Goal: Information Seeking & Learning: Learn about a topic

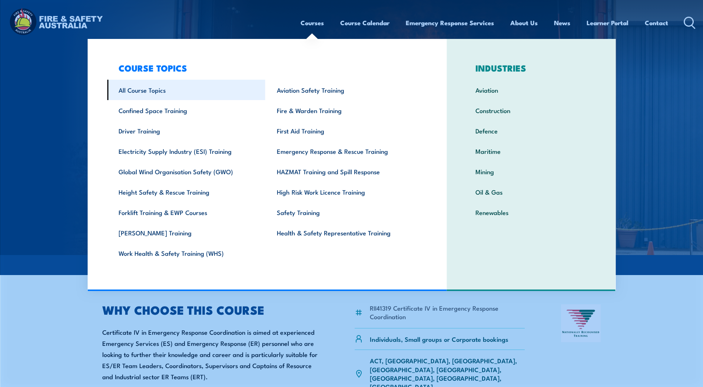
click at [130, 90] on link "All Course Topics" at bounding box center [186, 90] width 158 height 20
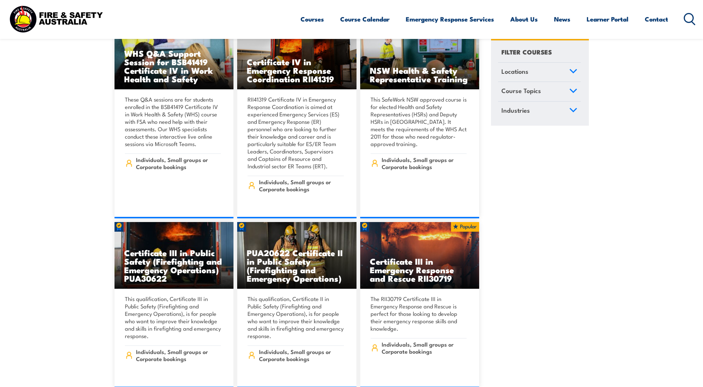
scroll to position [1852, 0]
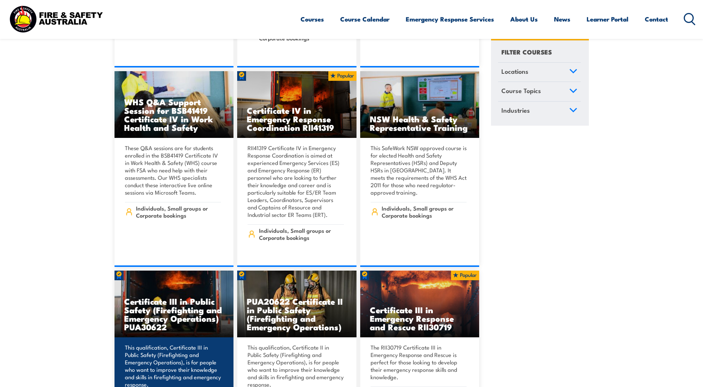
click at [167, 343] on p "This qualification, Certificate III in Public Safety (Firefighting and Emergenc…" at bounding box center [173, 365] width 96 height 44
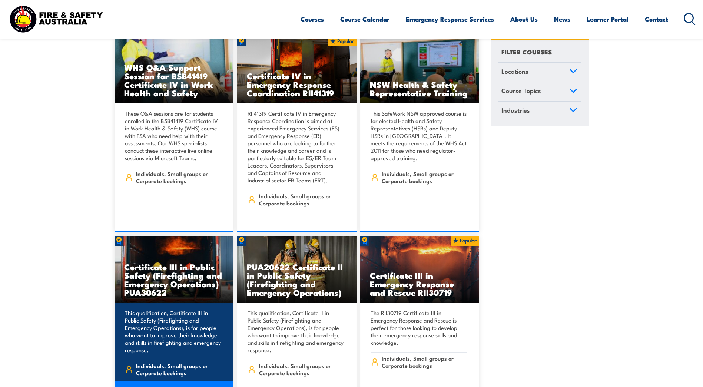
scroll to position [1926, 0]
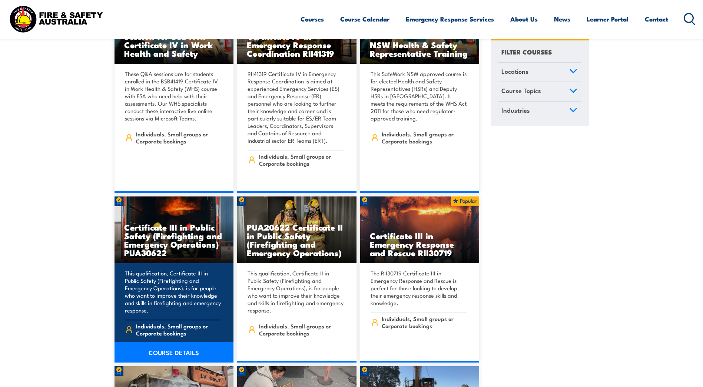
click at [167, 344] on link "COURSE DETAILS" at bounding box center [173, 351] width 119 height 21
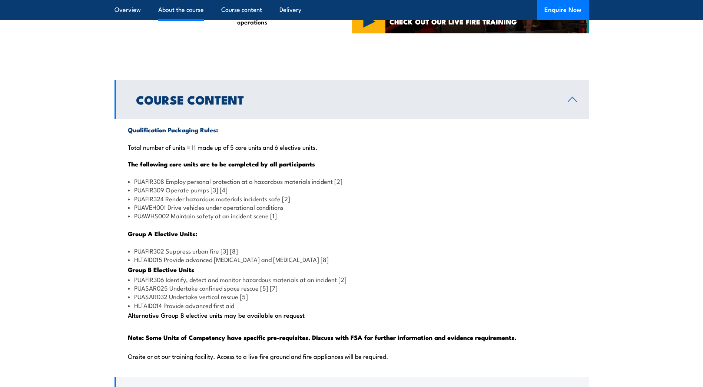
scroll to position [630, 0]
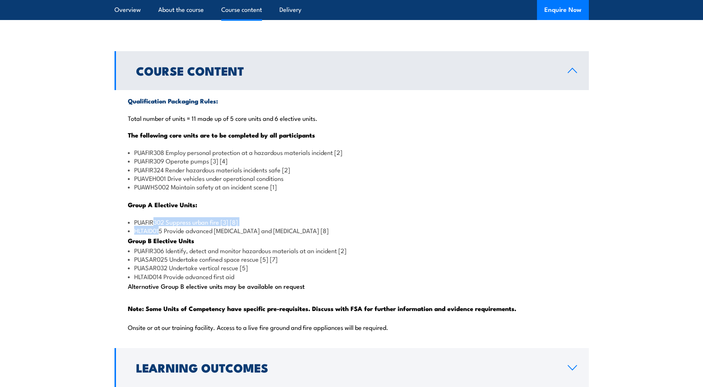
drag, startPoint x: 153, startPoint y: 241, endPoint x: 159, endPoint y: 243, distance: 6.3
click at [159, 235] on ul "PUAFIR302 Suppress urban fire [3] [8] HLTAID015 Provide advanced [MEDICAL_DATA]…" at bounding box center [351, 225] width 447 height 17
drag, startPoint x: 159, startPoint y: 243, endPoint x: 156, endPoint y: 268, distance: 25.0
click at [156, 254] on li "PUAFIR306 Identify, detect and monitor hazardous materials at an incident [2]" at bounding box center [351, 250] width 447 height 9
drag, startPoint x: 156, startPoint y: 268, endPoint x: 153, endPoint y: 168, distance: 100.4
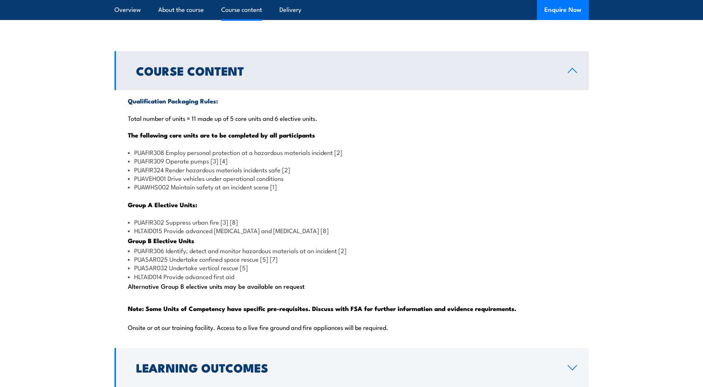
click at [153, 156] on li "PUAFIR308 Employ personal protection at a hazardous materials incident [2]" at bounding box center [351, 152] width 447 height 9
drag, startPoint x: 165, startPoint y: 197, endPoint x: 181, endPoint y: 200, distance: 16.2
click at [181, 191] on ul "PUAFIR308 Employ personal protection at a hazardous materials incident [2] PUAF…" at bounding box center [351, 169] width 447 height 43
drag, startPoint x: 181, startPoint y: 200, endPoint x: 199, endPoint y: 198, distance: 18.7
click at [200, 182] on li "PUAVEH001 Drive vehicles under operational conditions" at bounding box center [351, 178] width 447 height 9
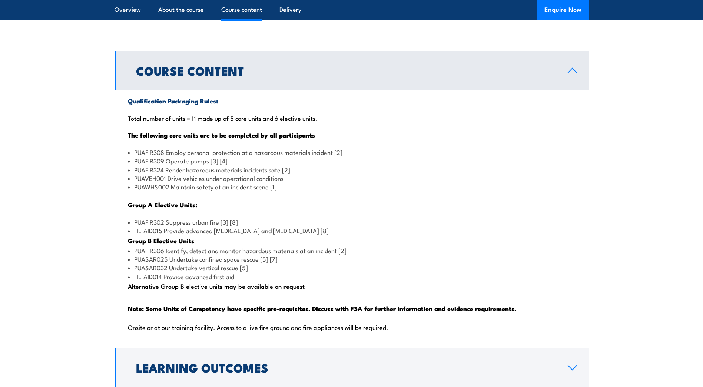
click at [154, 182] on li "PUAVEH001 Drive vehicles under operational conditions" at bounding box center [351, 178] width 447 height 9
drag, startPoint x: 153, startPoint y: 186, endPoint x: 172, endPoint y: 186, distance: 18.9
click at [172, 174] on li "PUAFIR324 Render hazardous materials incidents safe [2]" at bounding box center [351, 169] width 447 height 9
click at [321, 191] on li "PUAWHS002 Maintain safety at an incident scene [1]" at bounding box center [351, 186] width 447 height 9
drag, startPoint x: 154, startPoint y: 179, endPoint x: 177, endPoint y: 184, distance: 24.3
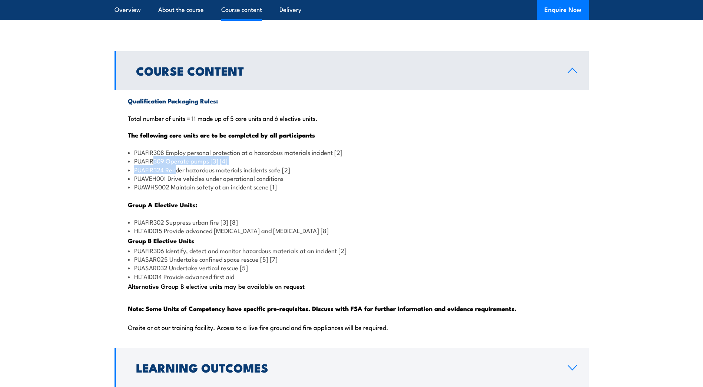
click at [177, 184] on ul "PUAFIR308 Employ personal protection at a hazardous materials incident [2] PUAF…" at bounding box center [351, 169] width 447 height 43
drag, startPoint x: 177, startPoint y: 184, endPoint x: 168, endPoint y: 177, distance: 11.7
click at [168, 165] on li "PUAFIR309 Operate pumps [3] [4]" at bounding box center [351, 160] width 447 height 9
click at [287, 156] on li "PUAFIR308 Employ personal protection at a hazardous materials incident [2]" at bounding box center [351, 152] width 447 height 9
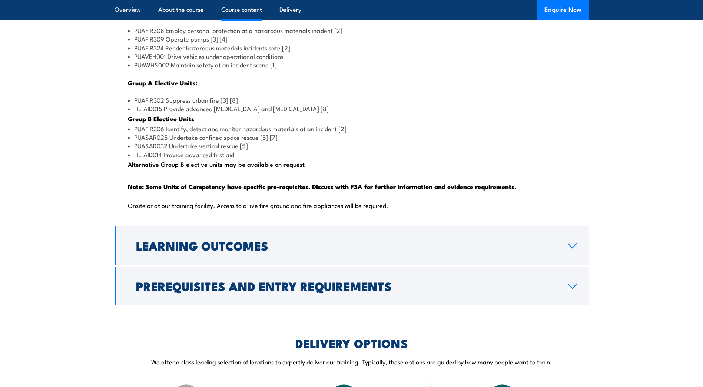
scroll to position [815, 0]
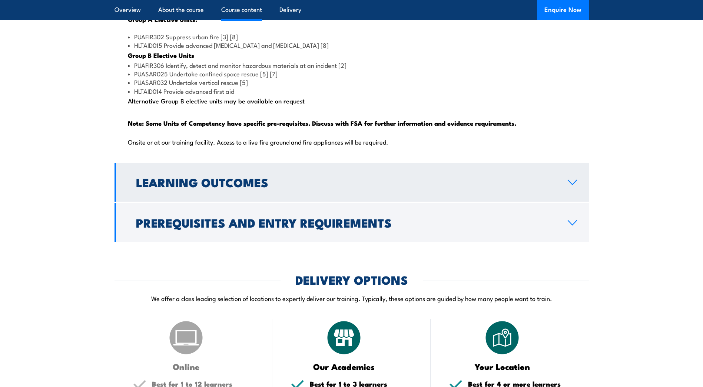
click at [575, 185] on icon at bounding box center [572, 182] width 10 height 6
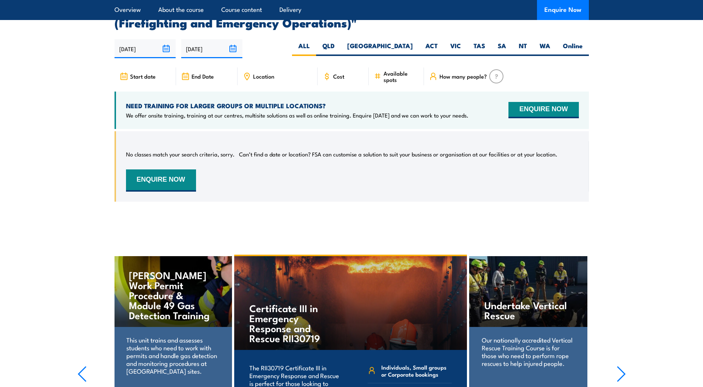
scroll to position [1242, 0]
